Goal: Task Accomplishment & Management: Use online tool/utility

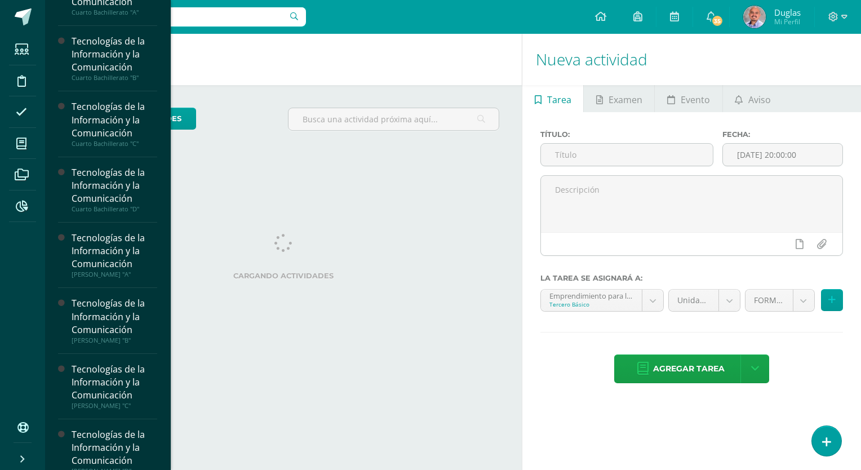
scroll to position [367, 0]
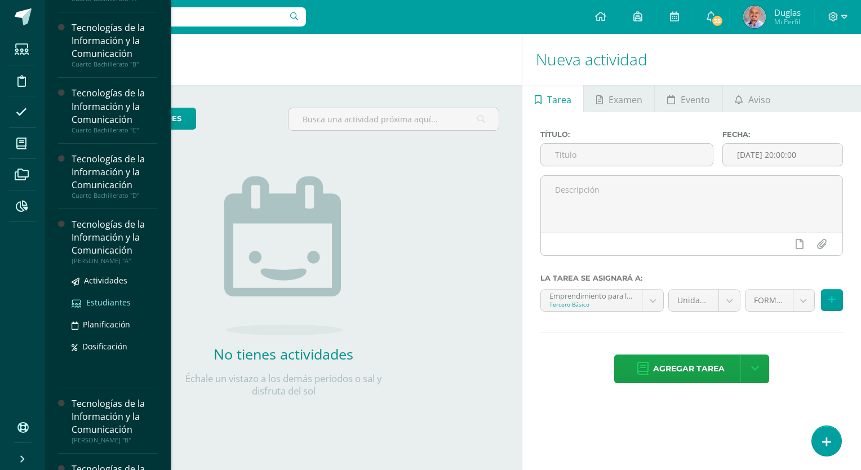
click at [92, 305] on span "Estudiantes" at bounding box center [108, 302] width 45 height 11
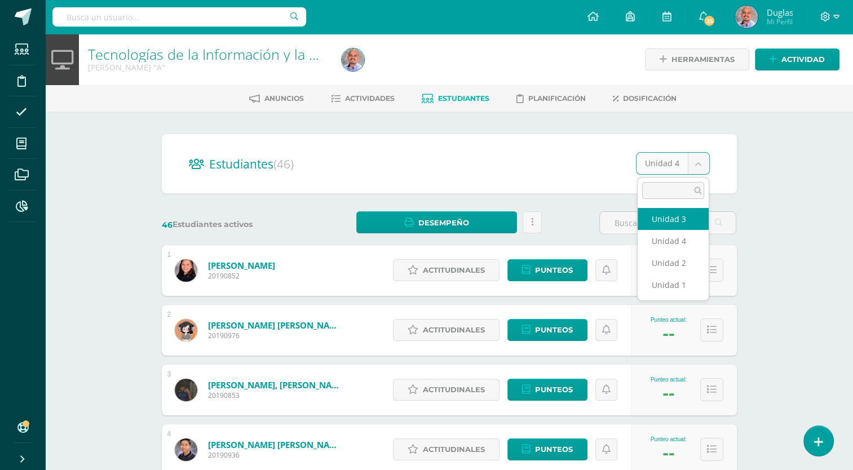
select select "/dashboard/teacher/section/6447/students/?unit=215146"
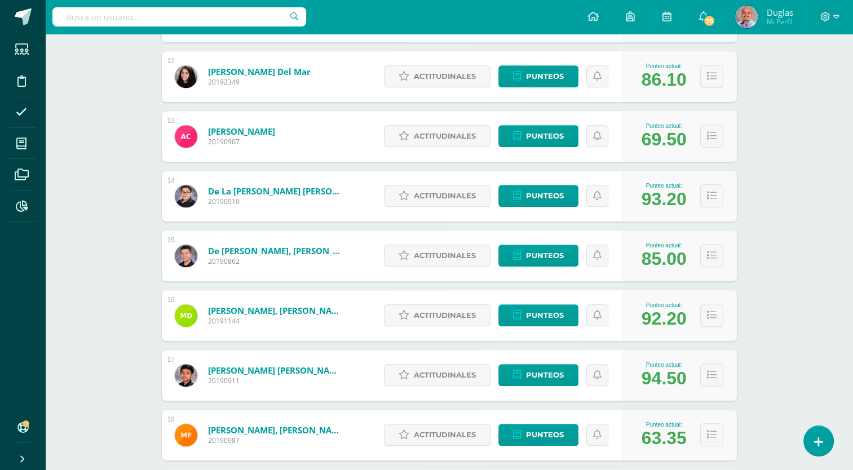
scroll to position [852, 0]
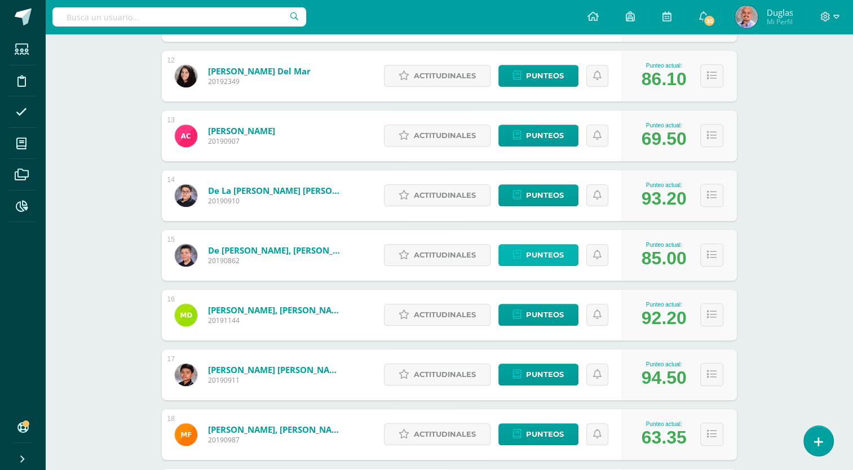
click at [553, 260] on span "Punteos" at bounding box center [545, 255] width 38 height 21
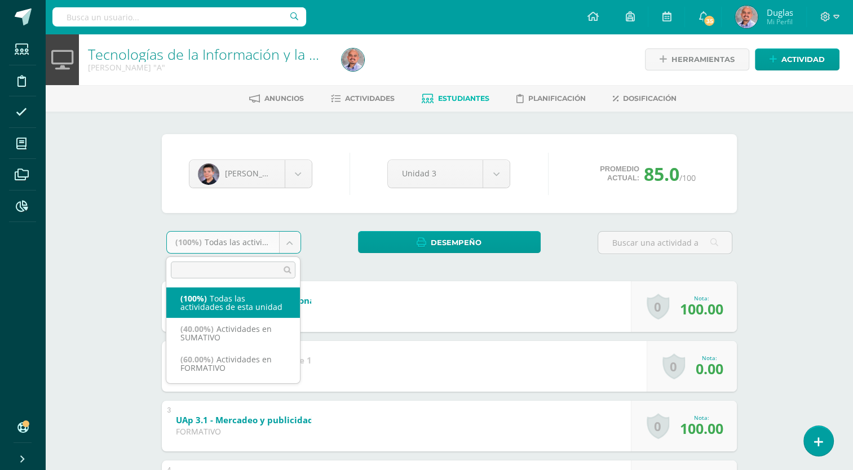
click at [295, 243] on body "Estudiantes Disciplina Asistencia Mis cursos Archivos Reportes Soporte Centro d…" at bounding box center [426, 323] width 853 height 646
click at [365, 98] on body "Estudiantes Disciplina Asistencia Mis cursos Archivos Reportes Soporte Centro d…" at bounding box center [426, 323] width 853 height 646
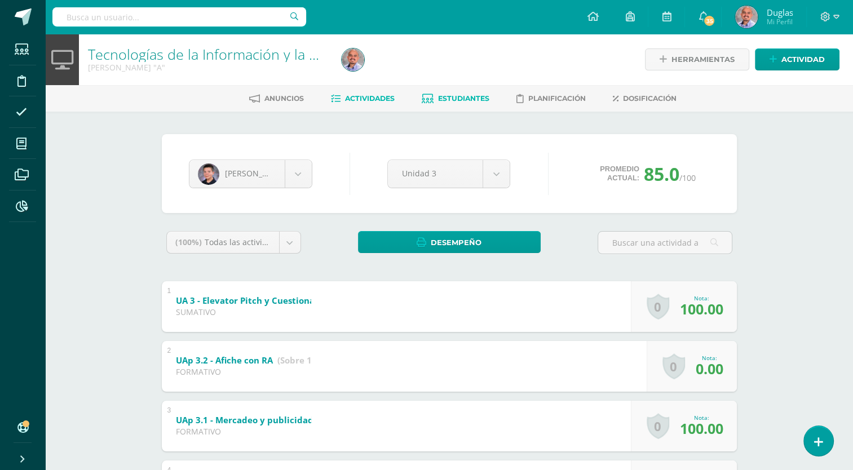
click at [365, 98] on span "Actividades" at bounding box center [370, 98] width 50 height 8
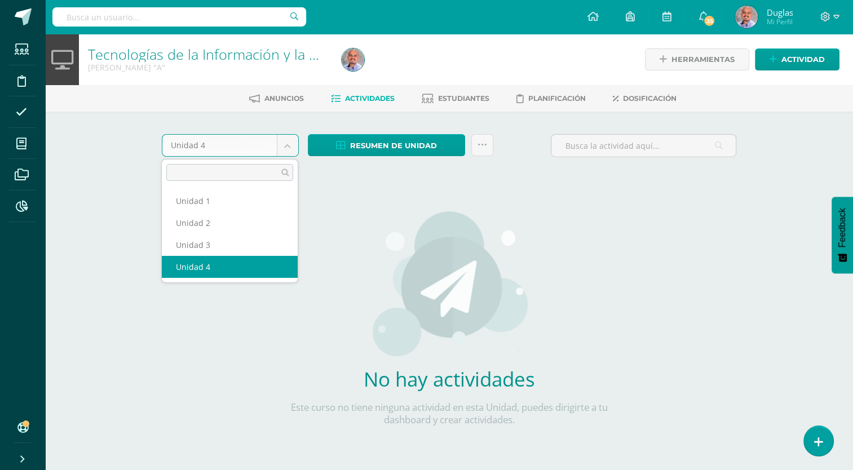
click at [285, 141] on body "Estudiantes Disciplina Asistencia Mis cursos Archivos Reportes Soporte Centro d…" at bounding box center [426, 242] width 853 height 484
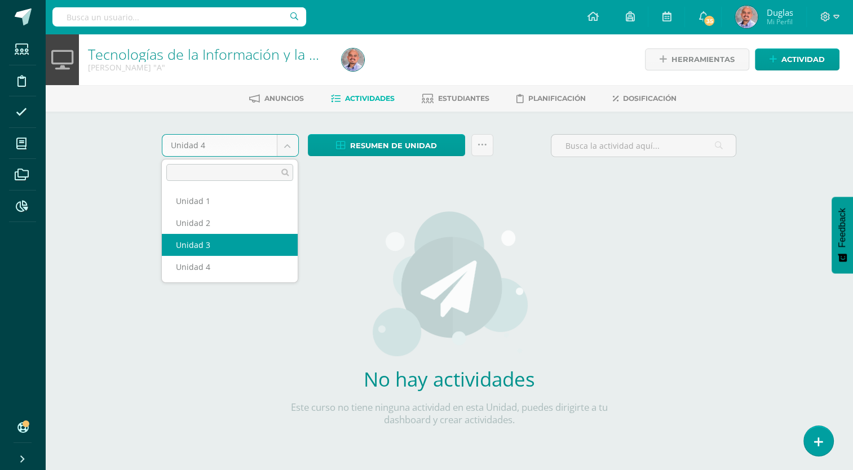
select select "Unidad 3"
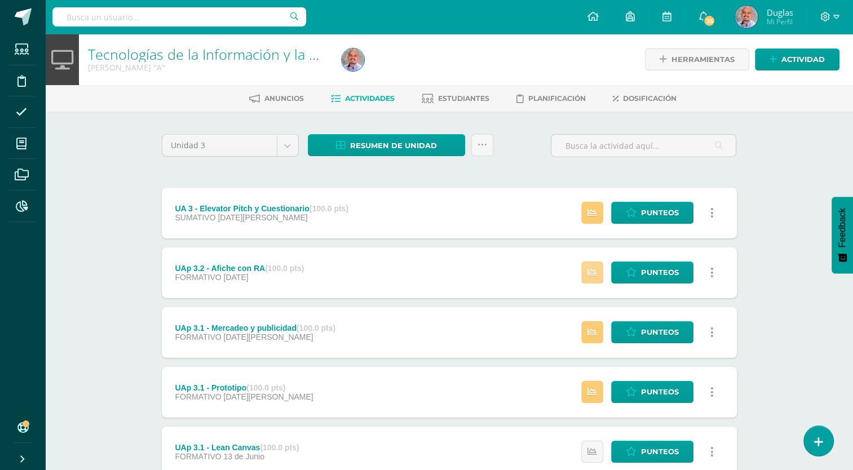
click at [592, 273] on icon at bounding box center [592, 273] width 10 height 10
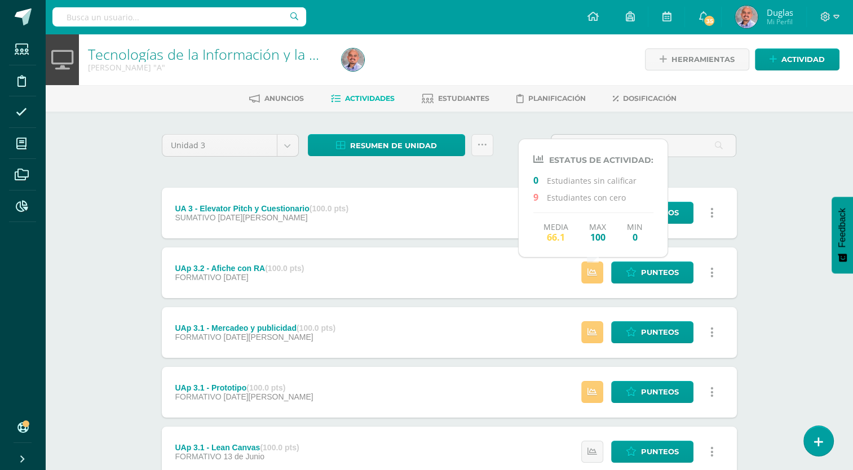
click at [779, 259] on div "Tecnologías de la Información y la Comunicación Quinto Bachillerato "A" Herrami…" at bounding box center [449, 293] width 808 height 518
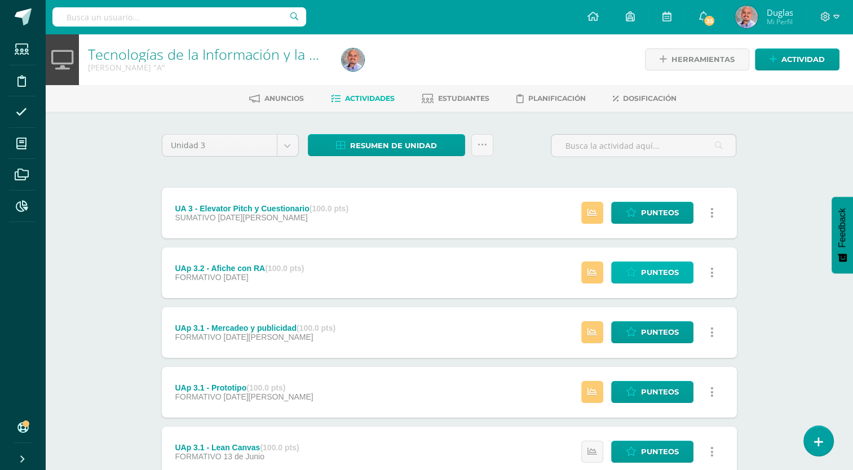
click at [665, 278] on span "Punteos" at bounding box center [660, 272] width 38 height 21
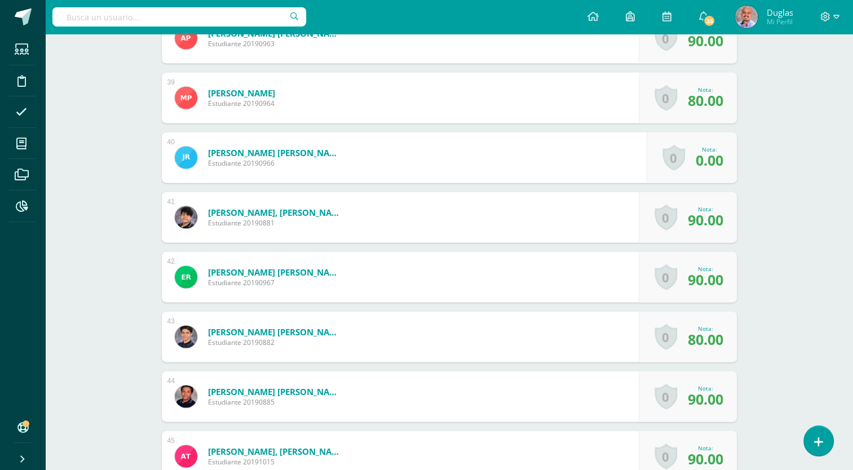
scroll to position [2789, 0]
